Goal: Task Accomplishment & Management: Manage account settings

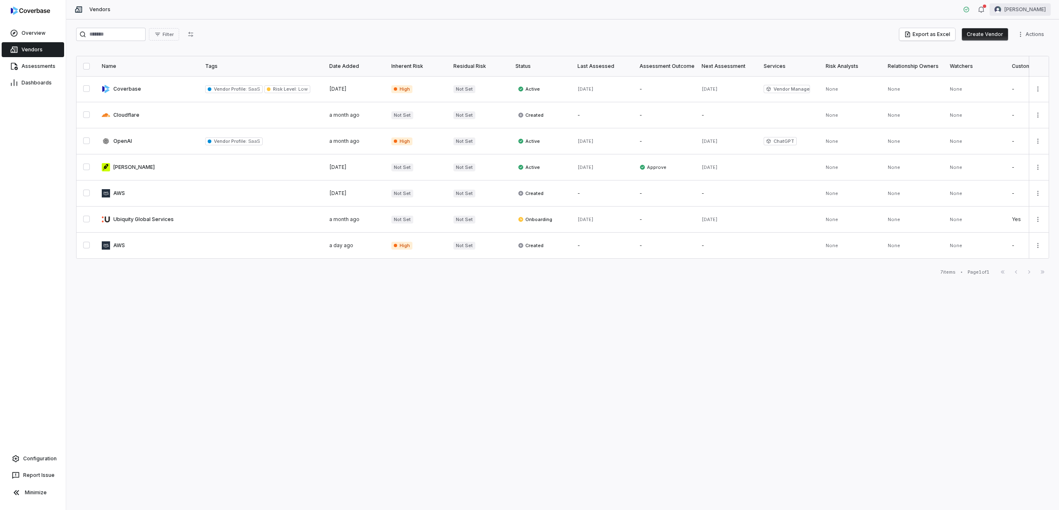
click at [1016, 9] on html "Overview Vendors Assessments Dashboards Configuration Report Issue Minimize Ven…" at bounding box center [529, 255] width 1059 height 510
click at [1009, 43] on div "Organization" at bounding box center [1016, 42] width 63 height 13
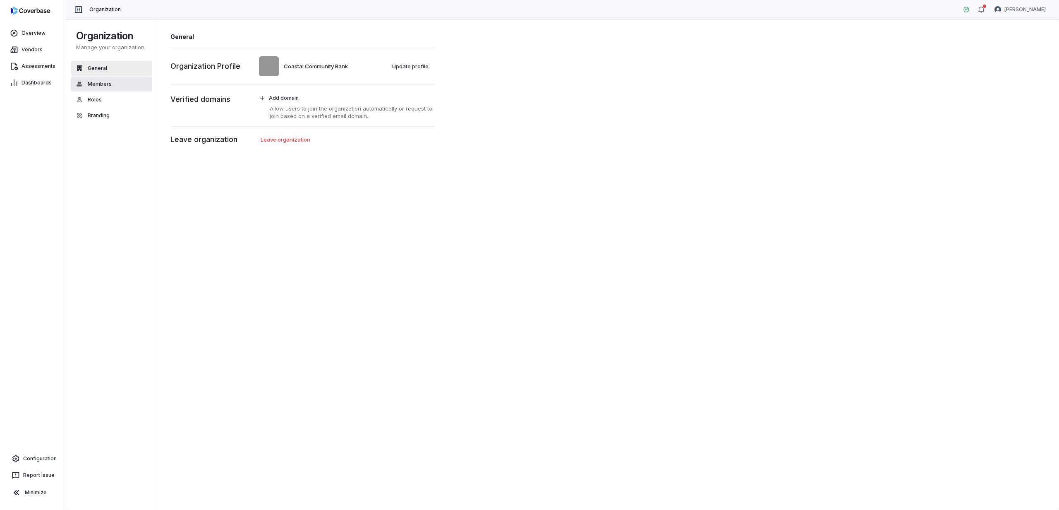
click at [111, 87] on button "Members" at bounding box center [111, 84] width 81 height 15
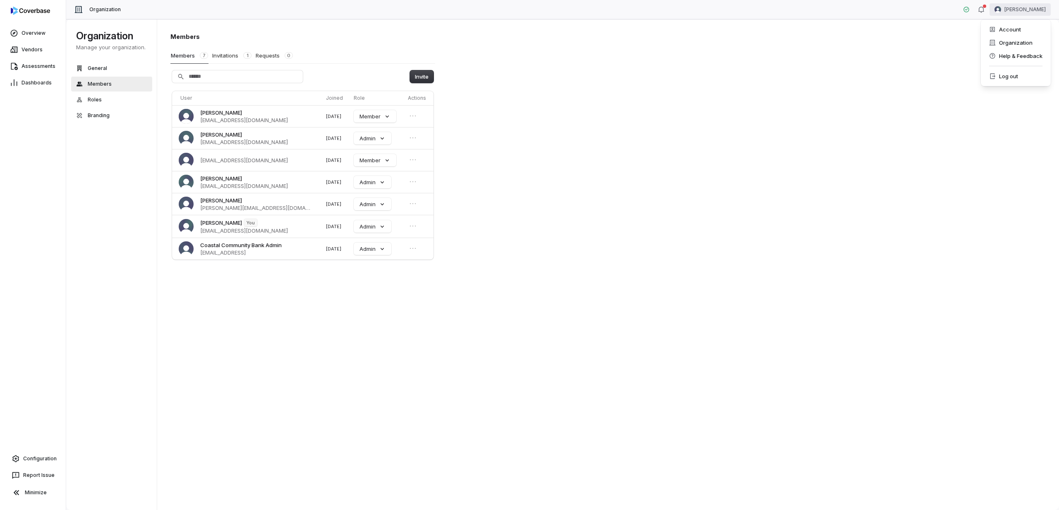
click at [1016, 6] on html "Overview Vendors Assessments Dashboards Configuration Report Issue Minimize Org…" at bounding box center [529, 255] width 1059 height 510
click at [1006, 43] on div "Organization" at bounding box center [1016, 42] width 63 height 13
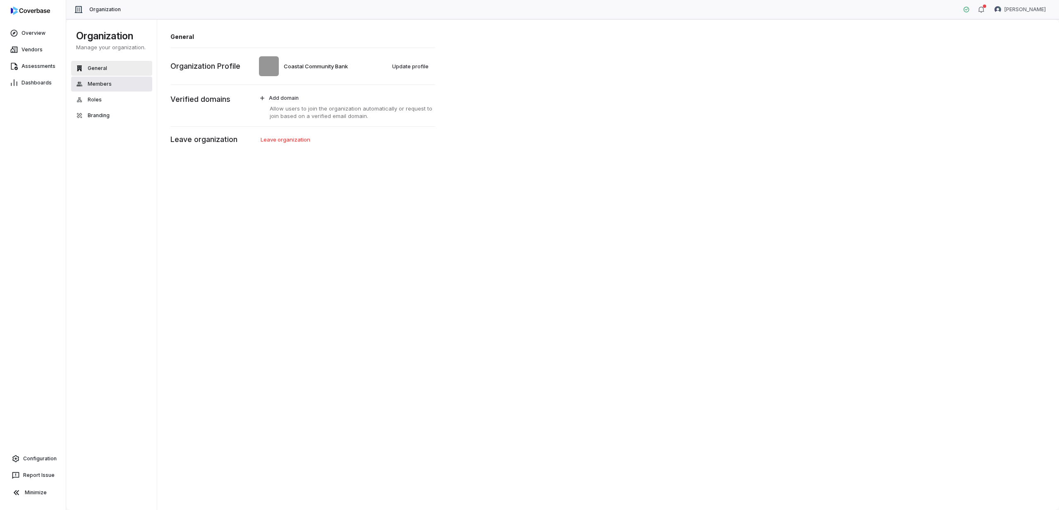
click at [111, 81] on button "Members" at bounding box center [111, 84] width 81 height 15
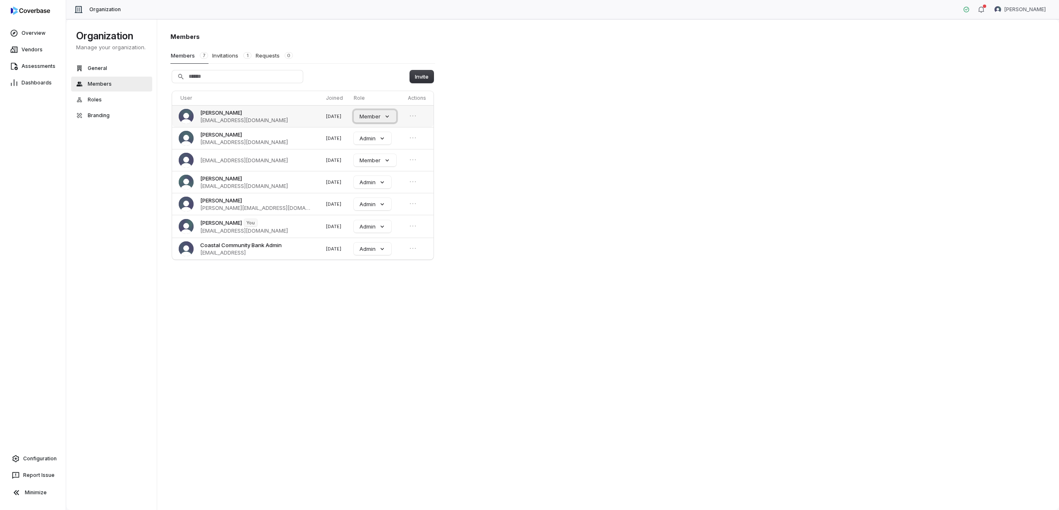
click at [380, 112] on button "Member" at bounding box center [375, 116] width 43 height 12
click at [411, 114] on icon "Open menu" at bounding box center [413, 116] width 8 height 8
click at [492, 120] on div "Members Members 7 Invitations 1 Requests 0 Invite User Joined Role Actions Mich…" at bounding box center [608, 264] width 903 height 491
click at [372, 120] on button "Member" at bounding box center [375, 116] width 43 height 12
click at [548, 120] on div "Members Members 7 Invitations 1 Requests 0 Invite User Joined Role Actions Mich…" at bounding box center [608, 264] width 903 height 491
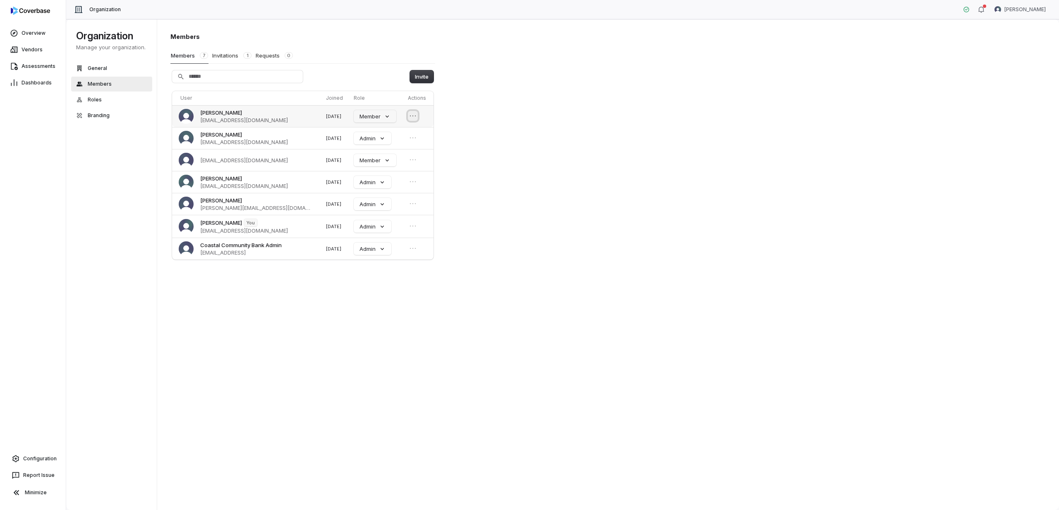
click at [413, 118] on icon "Open menu" at bounding box center [413, 116] width 8 height 8
click at [393, 132] on button "Remove member" at bounding box center [388, 130] width 53 height 11
click at [34, 31] on span "Overview" at bounding box center [34, 33] width 24 height 7
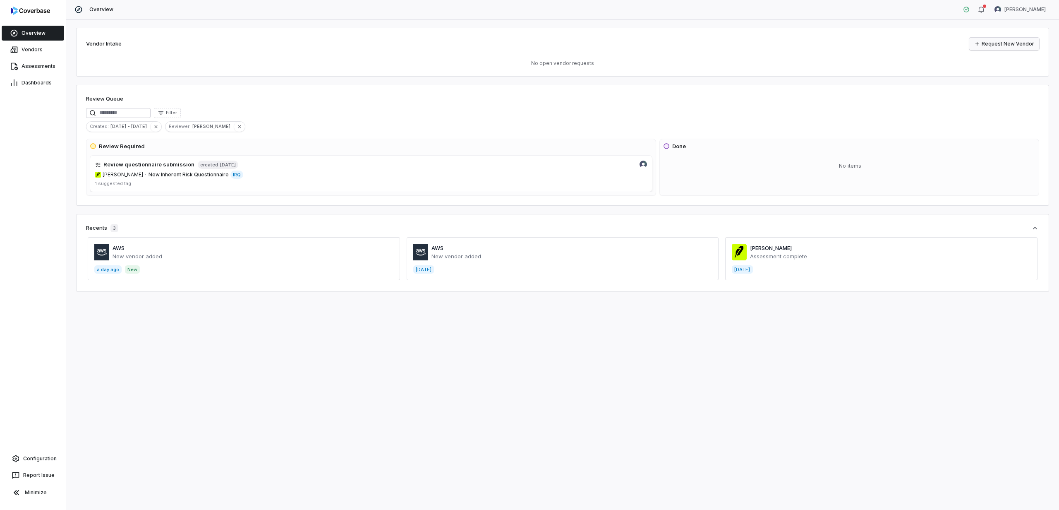
click at [1006, 44] on link "Request New Vendor" at bounding box center [1005, 44] width 70 height 12
click at [1006, 7] on html "Overview Vendors Assessments Dashboards Configuration Report Issue Minimize Ove…" at bounding box center [529, 255] width 1059 height 510
click at [1009, 42] on div "Organization" at bounding box center [1016, 42] width 63 height 13
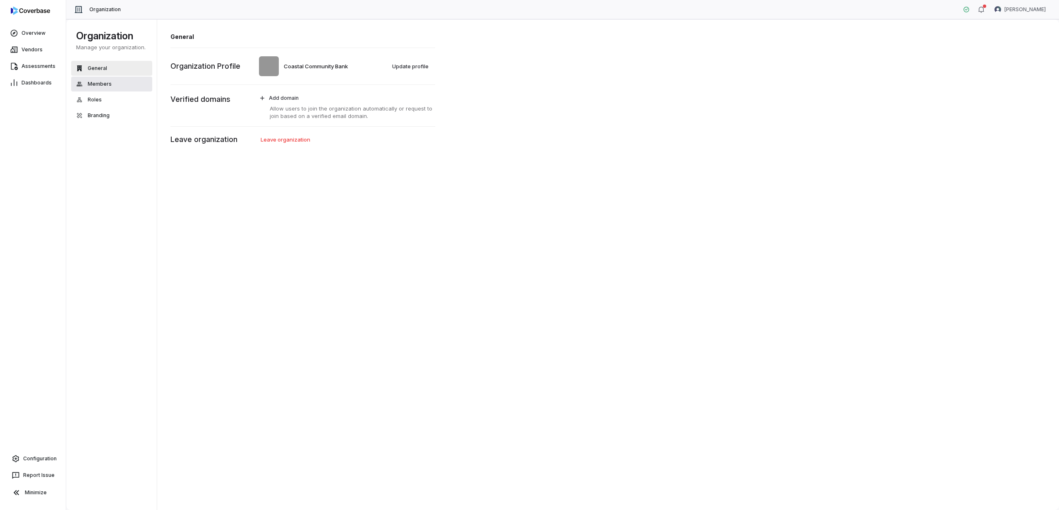
click at [112, 89] on button "Members" at bounding box center [111, 84] width 81 height 15
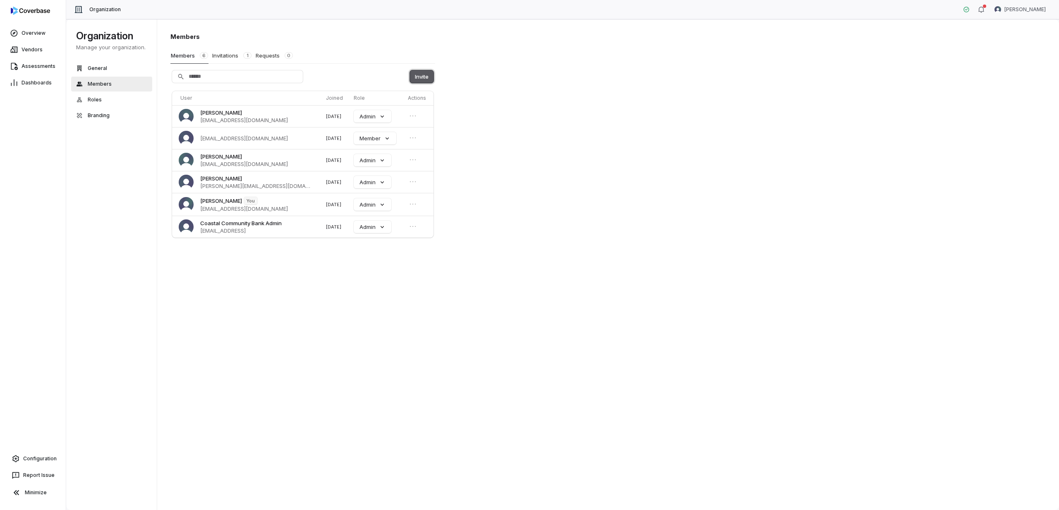
click at [422, 78] on button "Invite" at bounding box center [422, 76] width 24 height 12
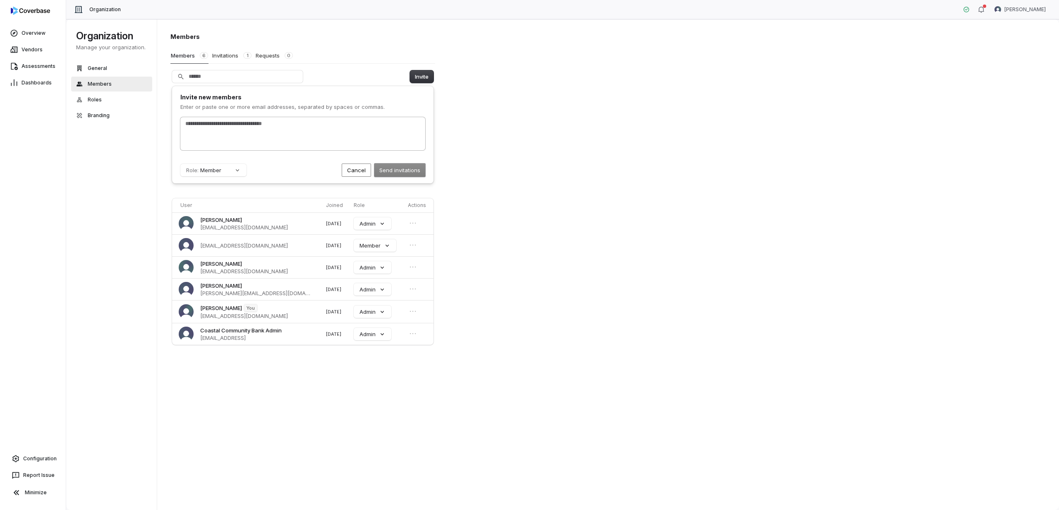
click at [275, 125] on input "text" at bounding box center [303, 124] width 238 height 8
type input "**********"
click at [227, 176] on div "Role: Member Send invitations Cancel" at bounding box center [302, 169] width 245 height 13
click at [229, 172] on button "Role: Member" at bounding box center [213, 170] width 66 height 12
click at [226, 216] on div "Guest" at bounding box center [220, 216] width 78 height 14
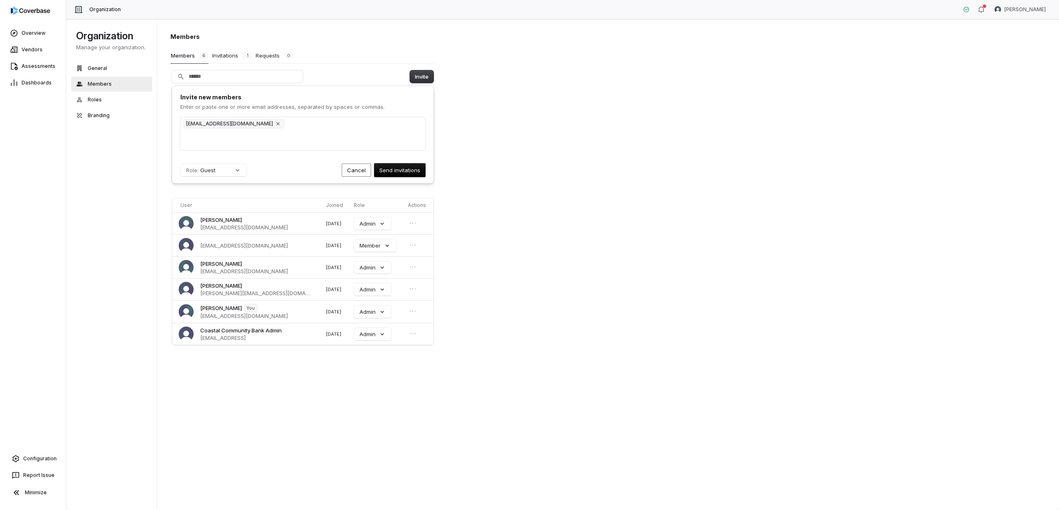
click at [283, 172] on div "Role: Guest Send invitations Cancel" at bounding box center [302, 169] width 245 height 13
click at [389, 172] on button "Send invitations" at bounding box center [400, 169] width 51 height 13
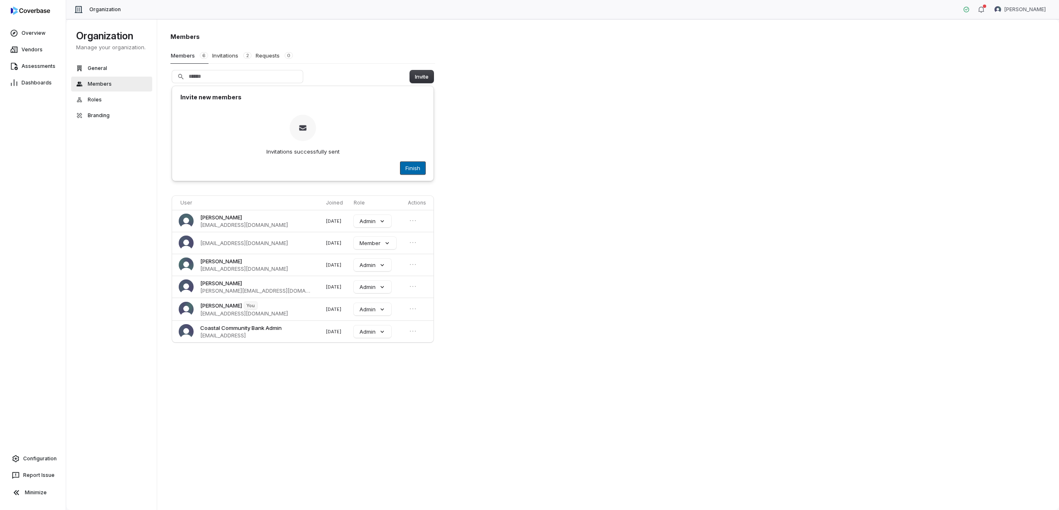
click at [406, 166] on button "Finish" at bounding box center [413, 168] width 25 height 12
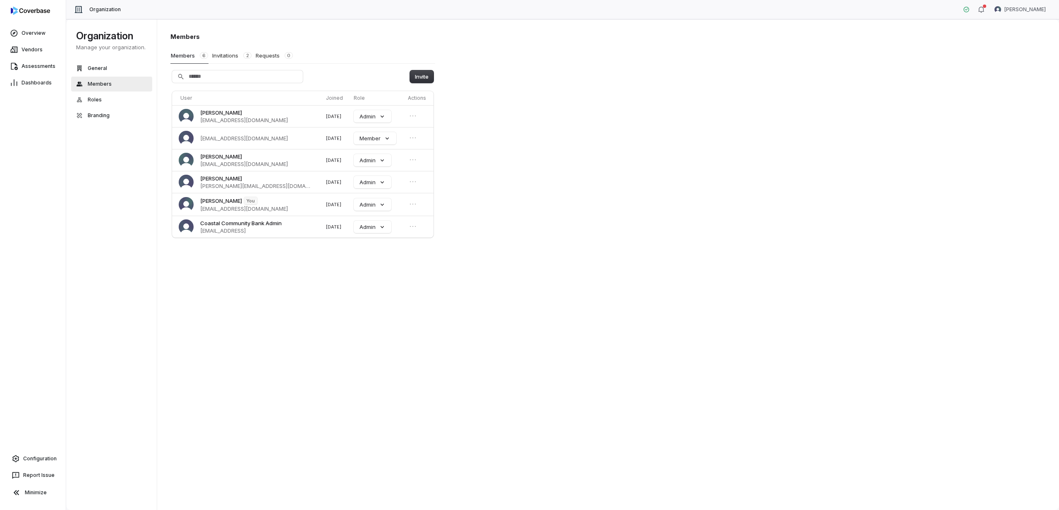
click at [612, 130] on div "Members Members 6 Invitations 2 Requests 0 Invite User Joined Role Actions Paul…" at bounding box center [608, 264] width 903 height 491
click at [223, 55] on button "Invitations 2" at bounding box center [232, 56] width 40 height 16
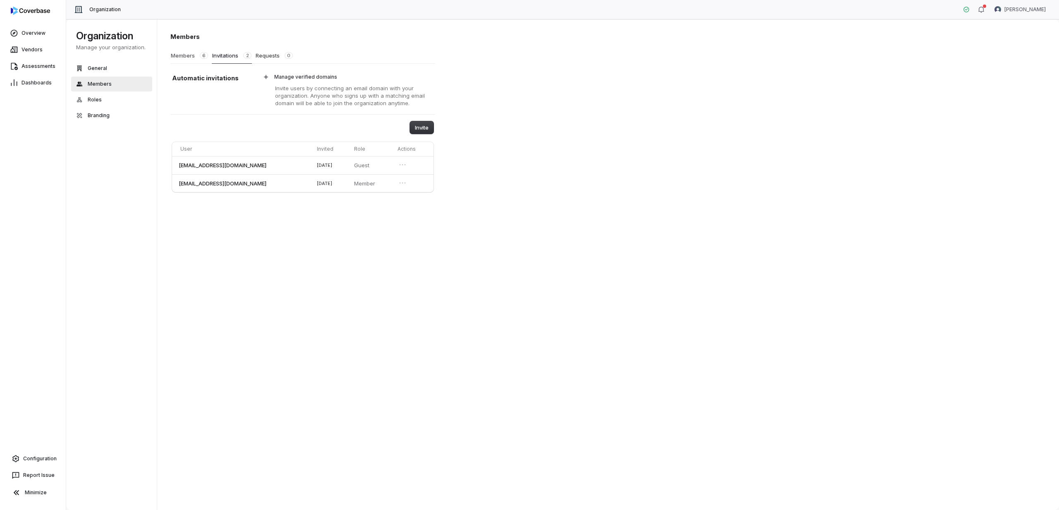
click at [185, 53] on button "Members 6" at bounding box center [190, 56] width 38 height 16
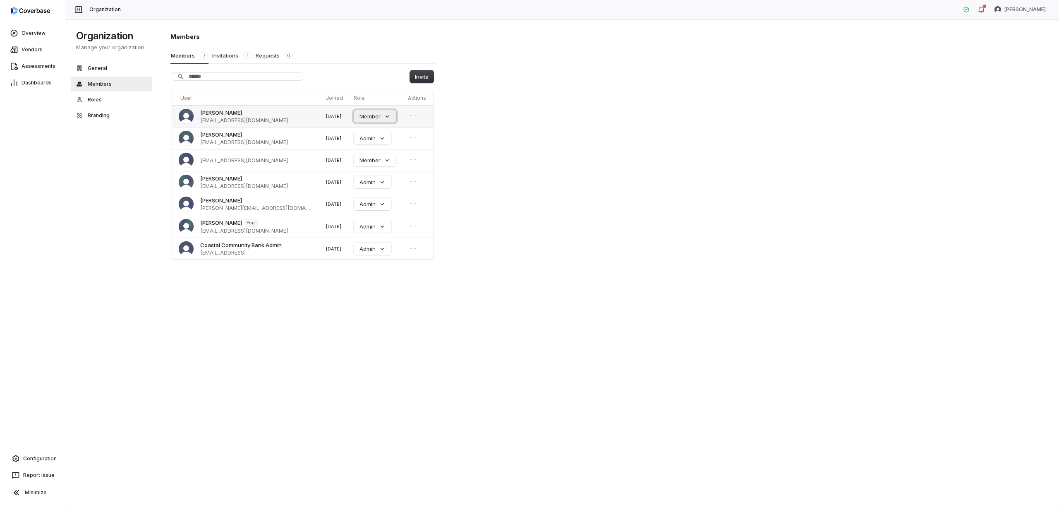
click at [377, 116] on button "Member" at bounding box center [375, 116] width 43 height 12
click at [363, 166] on p "Guest" at bounding box center [361, 162] width 15 height 7
click at [518, 128] on div "Members Members 7 Invitations 1 Requests 0 Invite User Joined Role Actions Mich…" at bounding box center [608, 264] width 903 height 491
click at [520, 138] on div "Members Members 7 Invitations 1 Requests 0 Invite User Joined Role Actions Mich…" at bounding box center [608, 264] width 903 height 491
click at [138, 217] on div "Organization Manage your organization. General Members Roles Branding" at bounding box center [113, 264] width 94 height 490
